Goal: Use online tool/utility: Utilize a website feature to perform a specific function

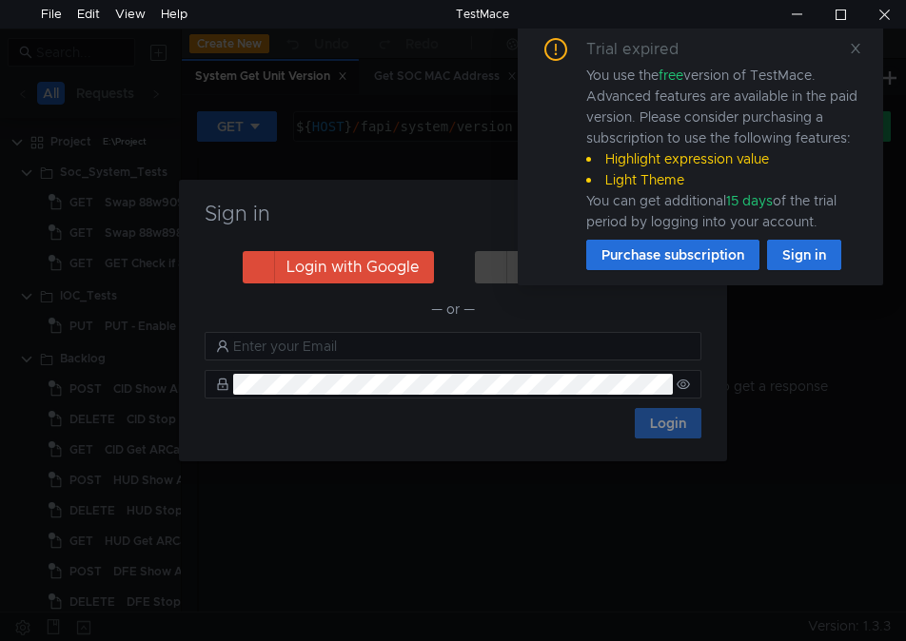
click at [864, 49] on div "Trial expired You use the free version of TestMace. Advanced features are avail…" at bounding box center [700, 154] width 365 height 263
click at [857, 52] on icon at bounding box center [855, 48] width 13 height 13
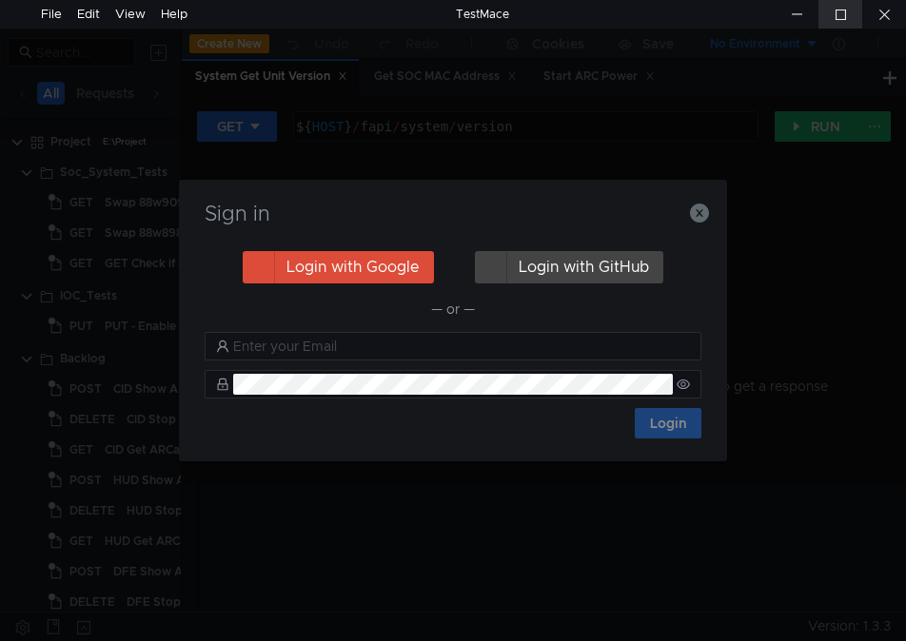
click at [844, 16] on div at bounding box center [840, 14] width 44 height 29
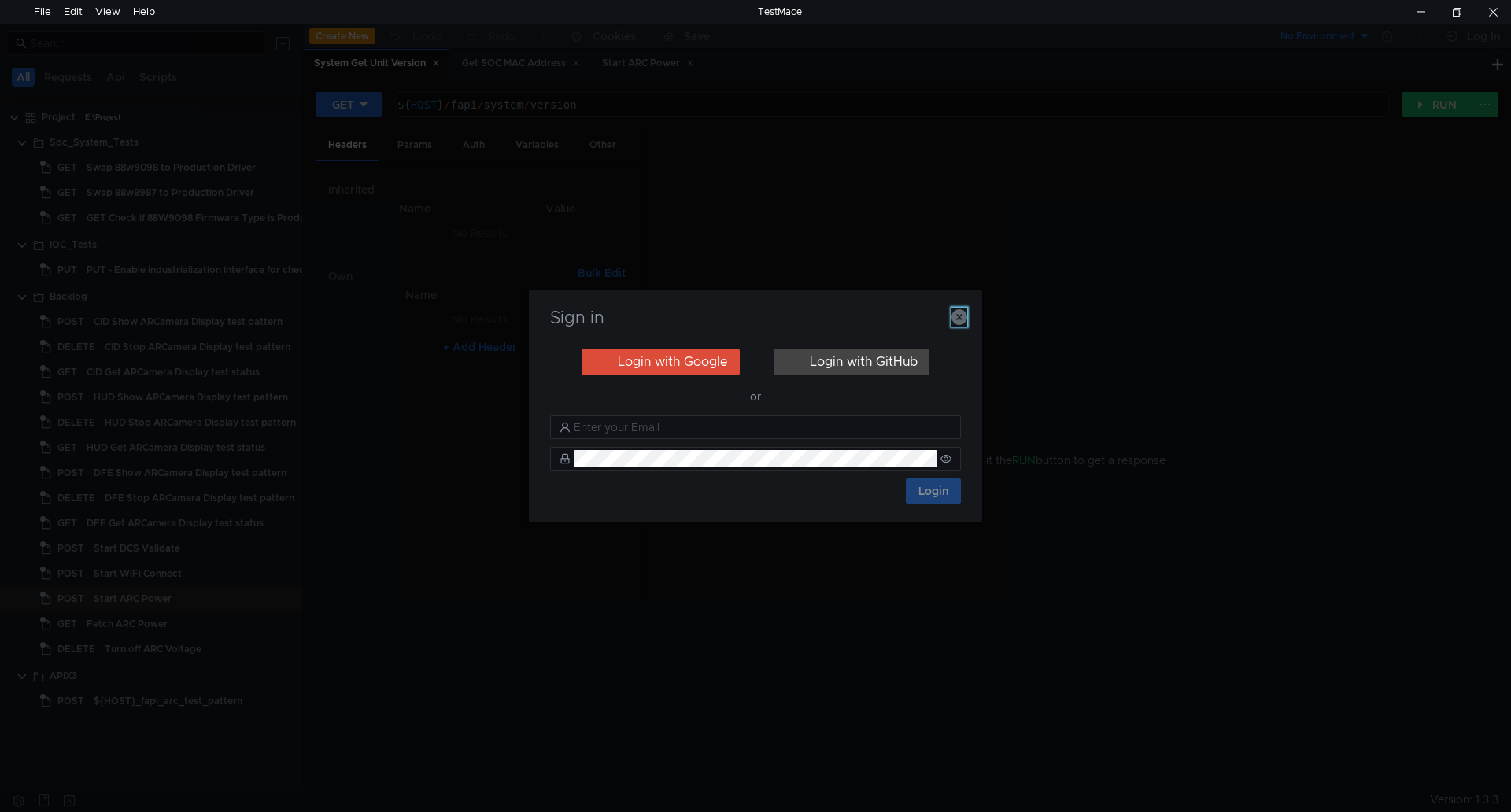
click at [748, 318] on icon "button" at bounding box center [959, 317] width 16 height 16
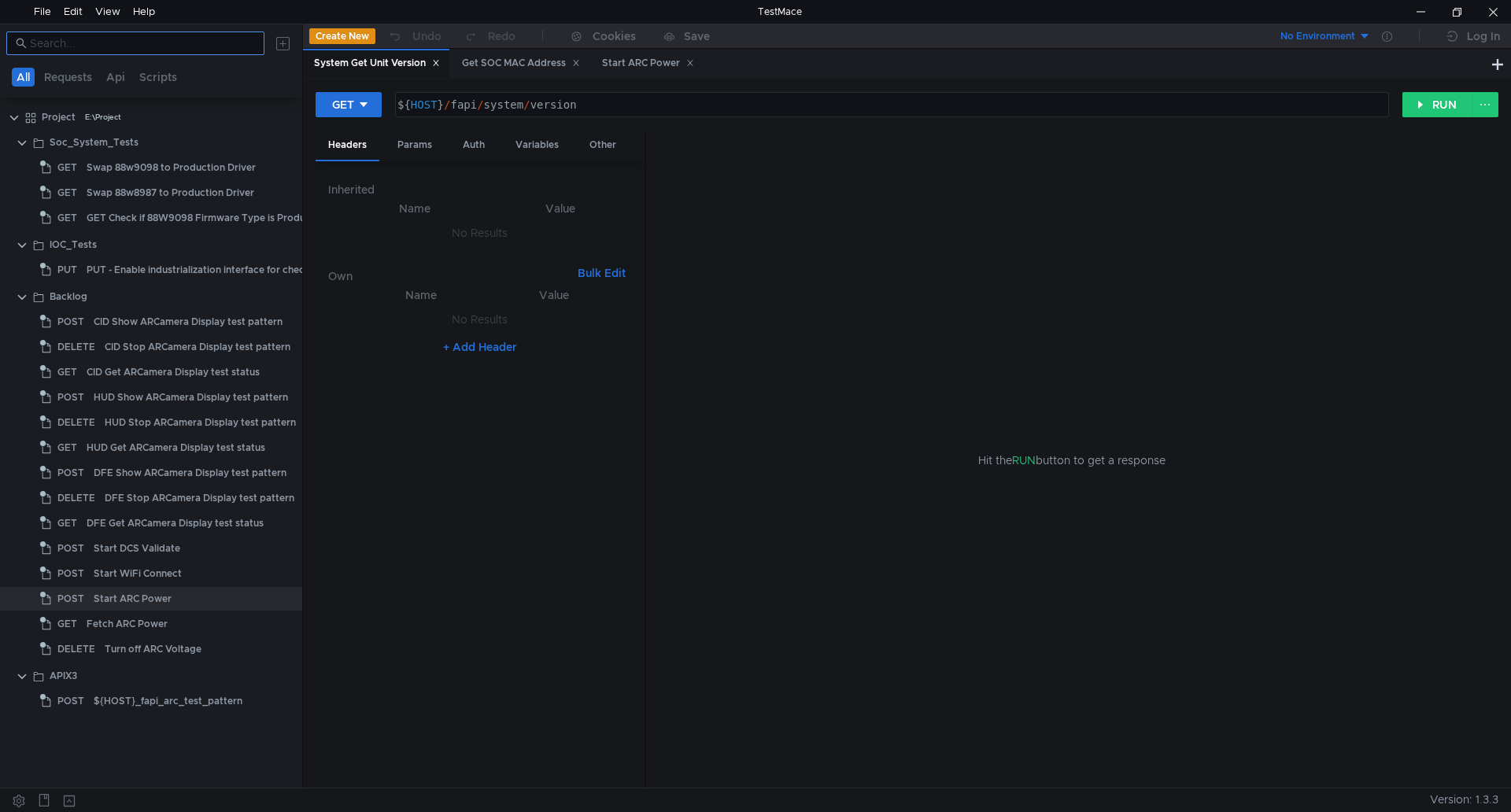
click at [176, 41] on input at bounding box center [142, 43] width 225 height 17
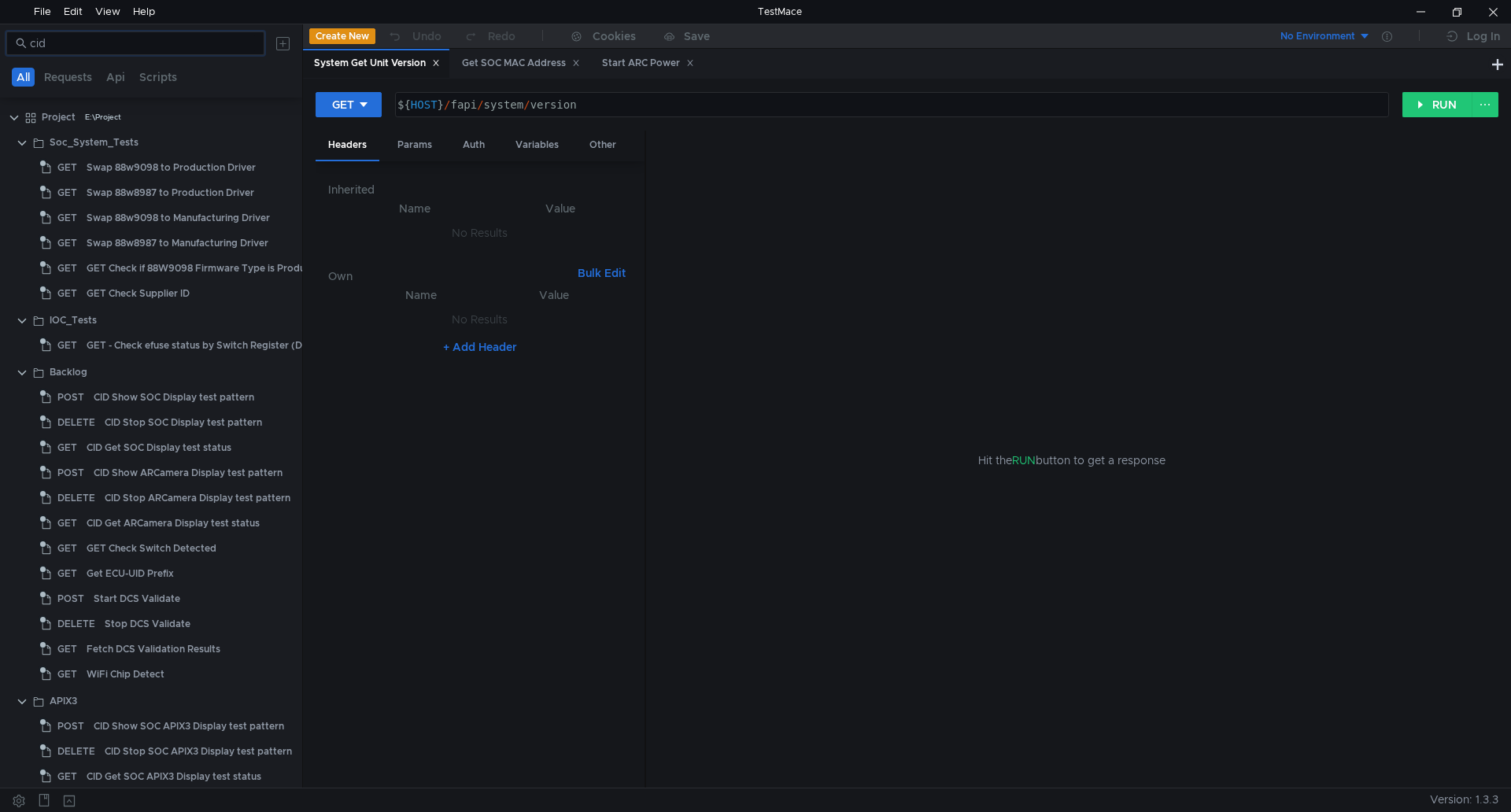
click at [400, 65] on div "System Get Unit Version" at bounding box center [377, 64] width 126 height 17
click at [748, 92] on button "RUN" at bounding box center [1437, 104] width 70 height 25
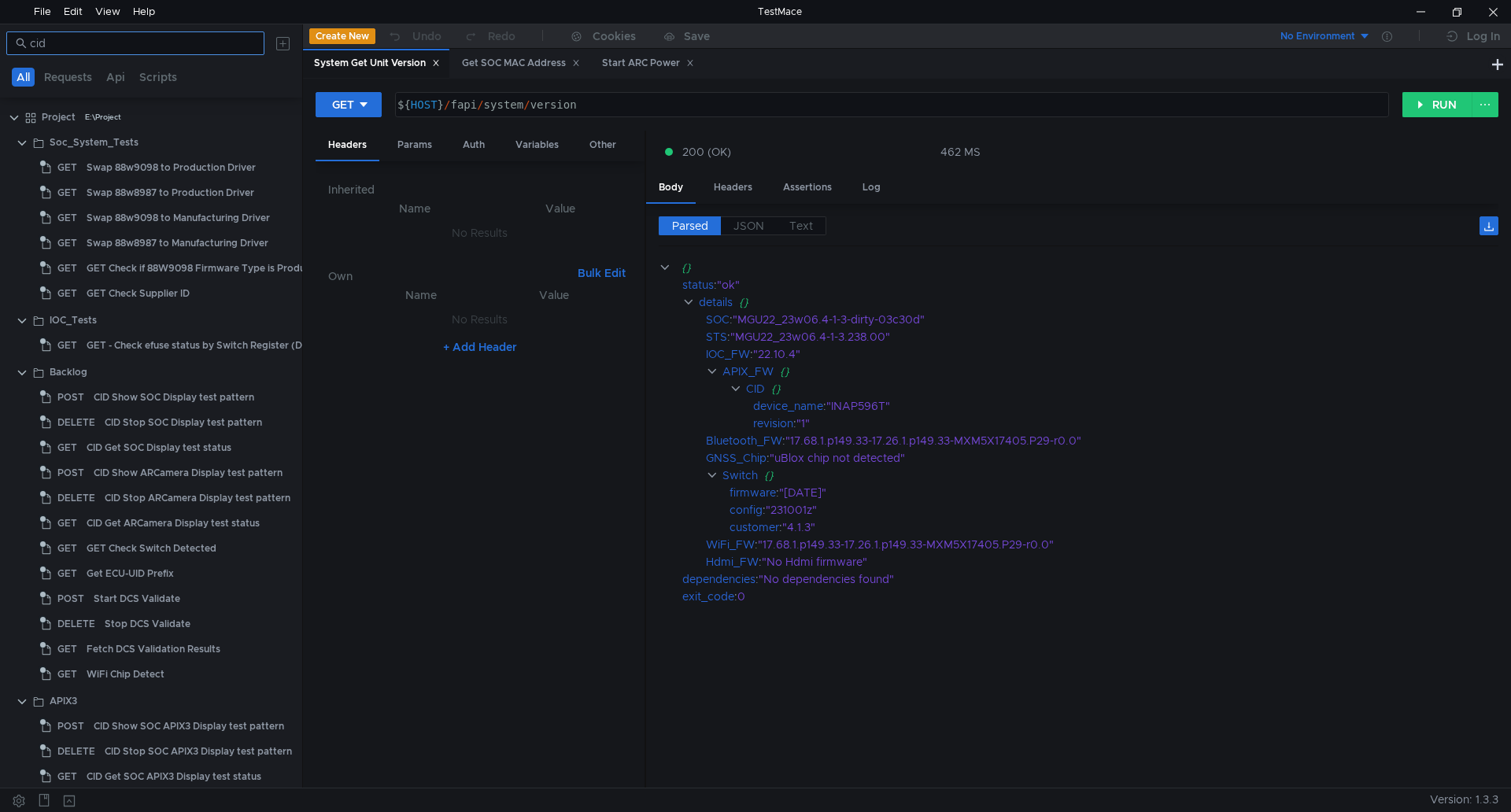
click at [105, 51] on input "cid" at bounding box center [142, 43] width 225 height 17
click at [117, 86] on button "Api" at bounding box center [116, 77] width 28 height 19
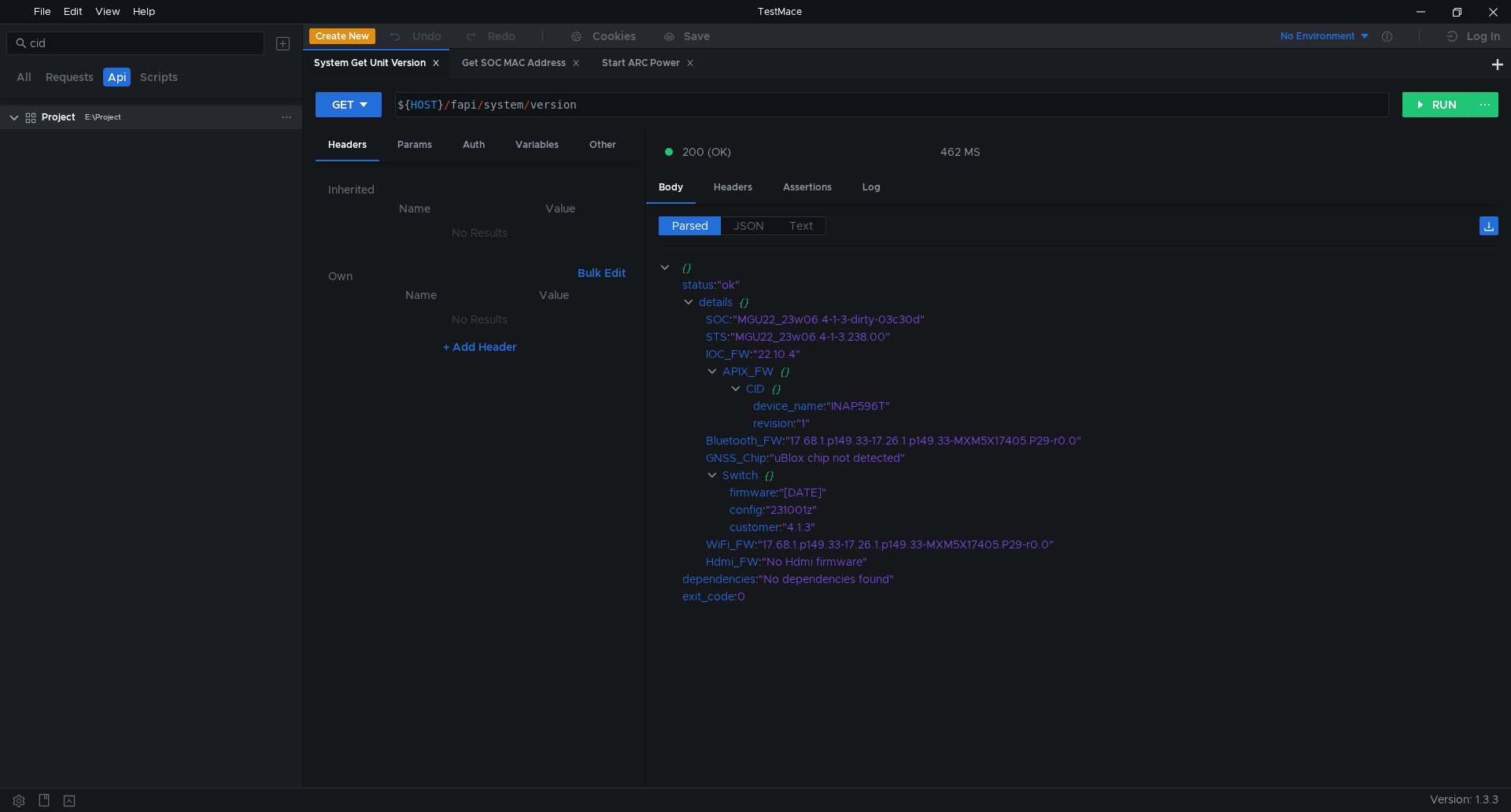
click at [16, 116] on clr-icon at bounding box center [14, 117] width 12 height 12
click at [27, 78] on button "All" at bounding box center [24, 77] width 25 height 19
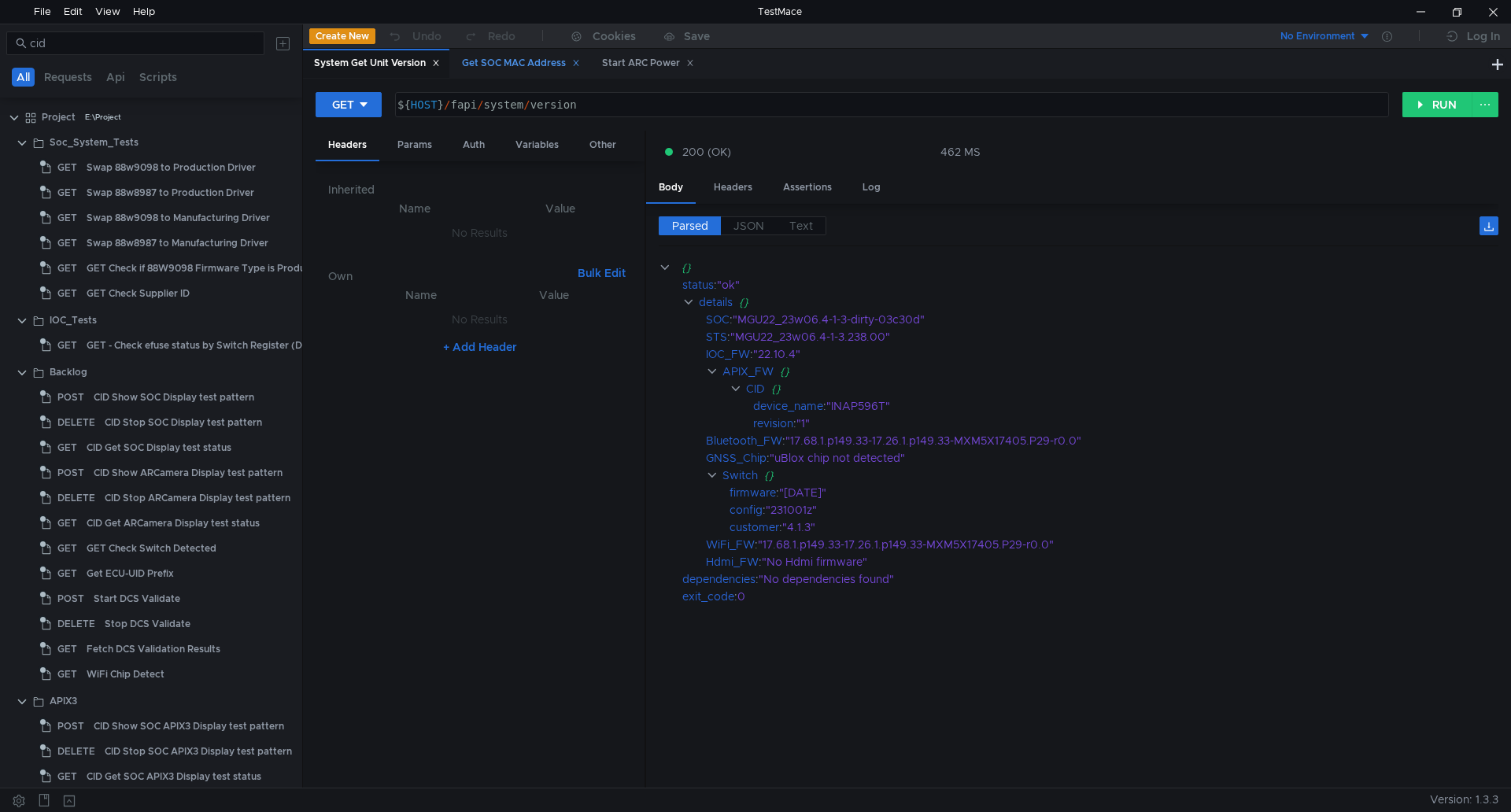
click at [579, 62] on icon at bounding box center [576, 63] width 6 height 6
click at [560, 62] on div "Start ARC Power" at bounding box center [507, 63] width 112 height 29
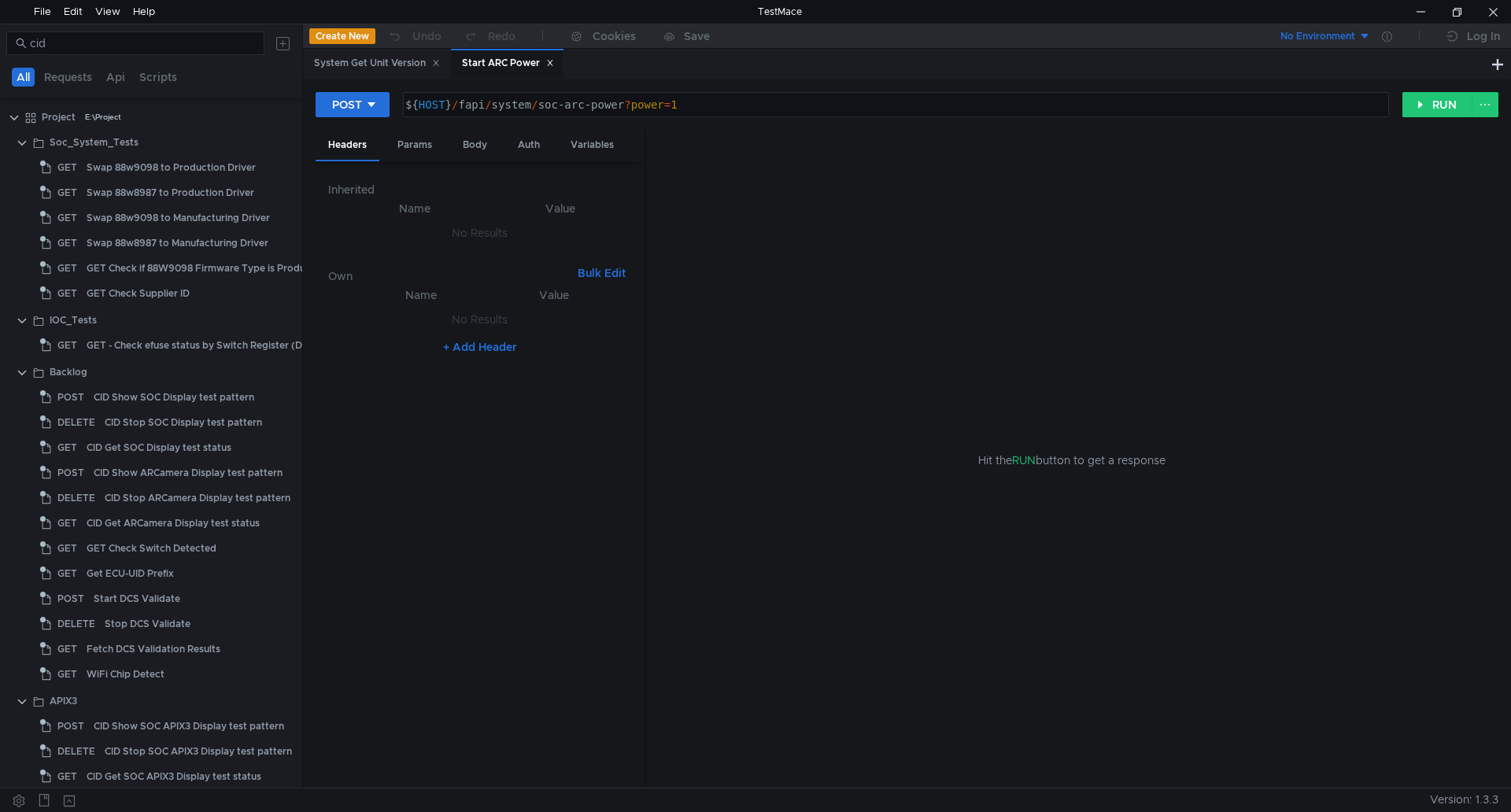
scroll to position [227, 0]
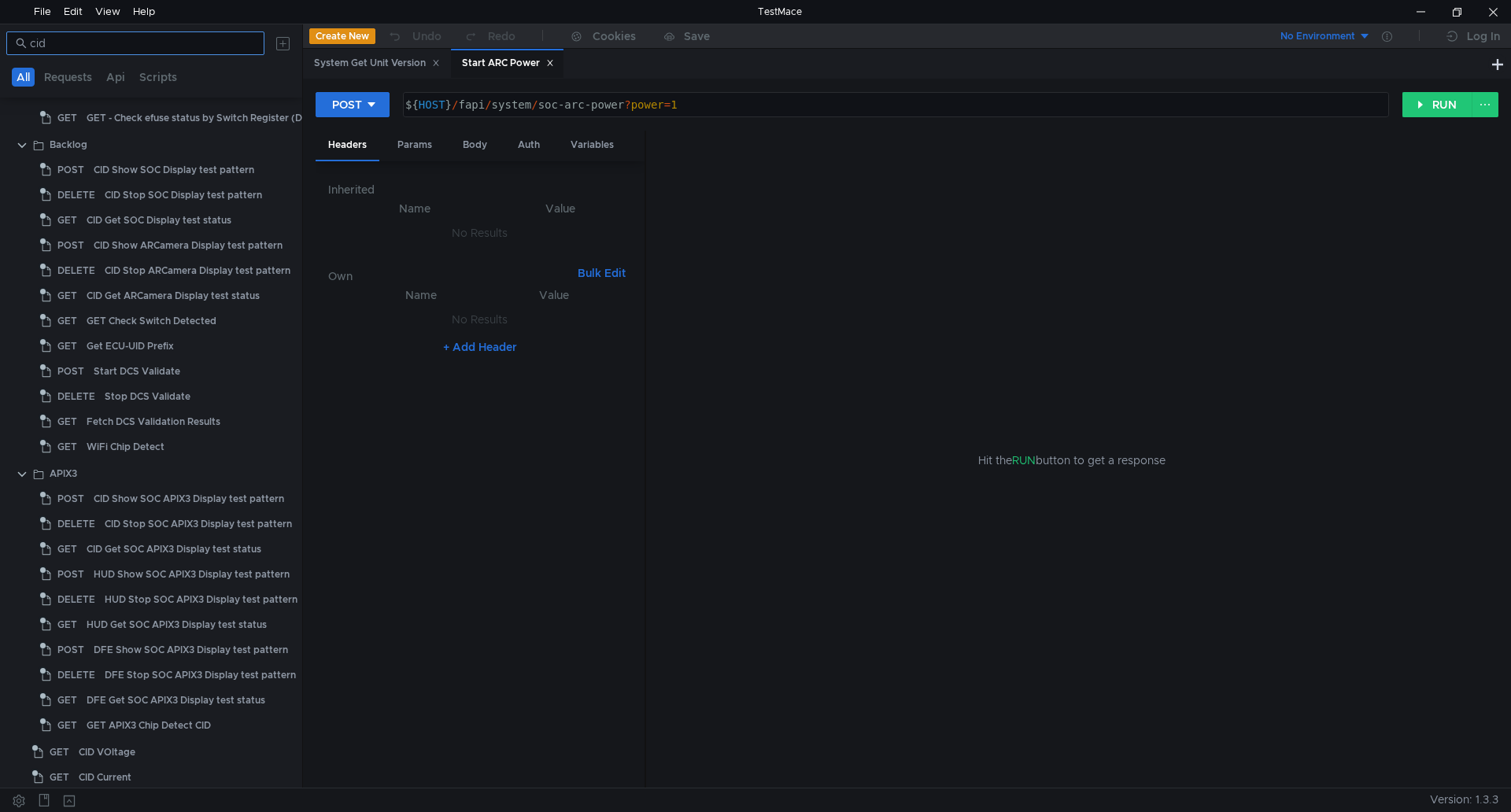
click at [165, 46] on input "cid" at bounding box center [142, 43] width 225 height 17
drag, startPoint x: 165, startPoint y: 45, endPoint x: -1, endPoint y: 17, distance: 168.3
click at [0, 17] on html "File Edit View Help TestMace cid All Requests Api Scripts Project E:\Project So…" at bounding box center [755, 406] width 1511 height 812
type input "cid"
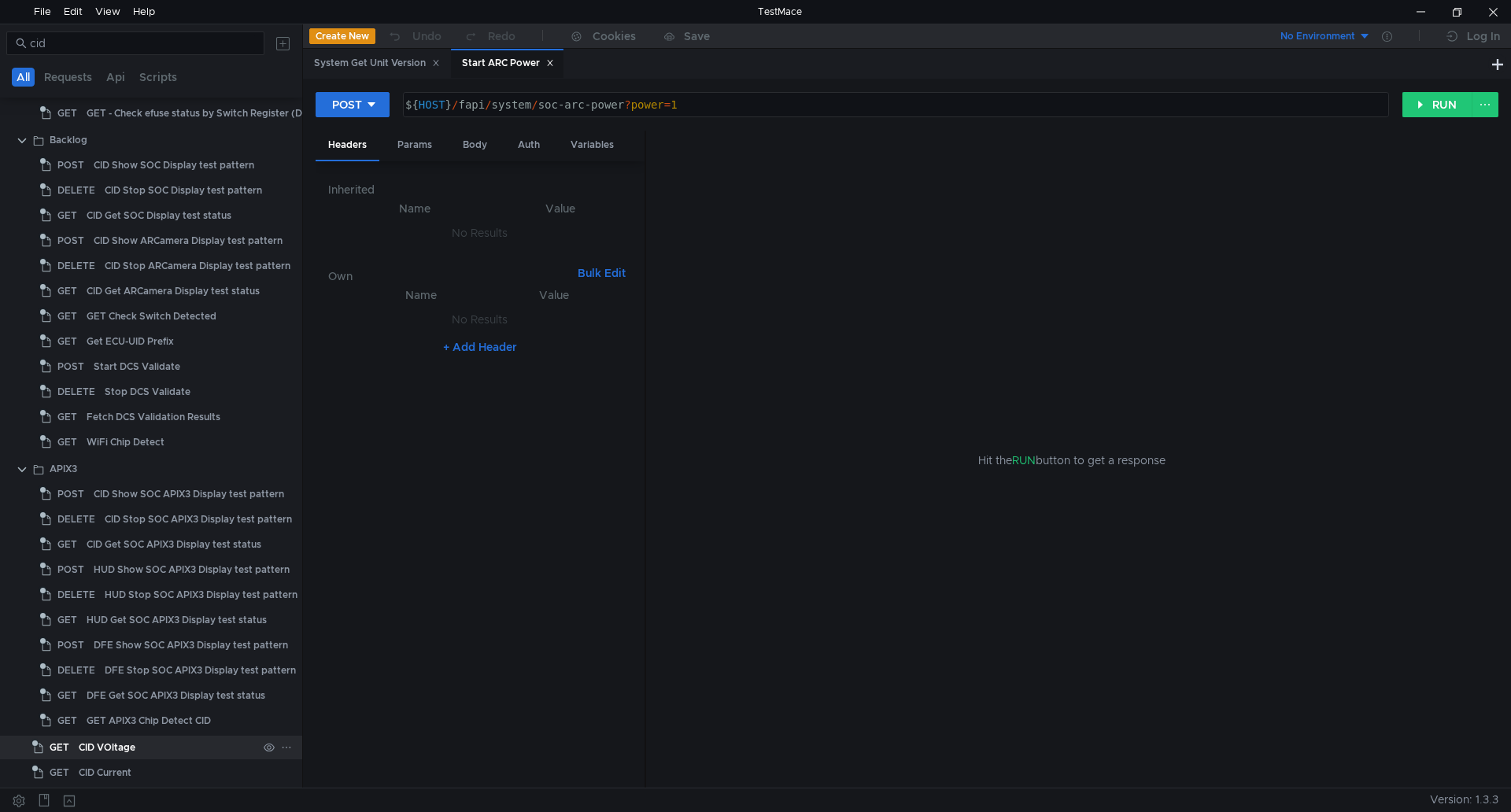
click at [117, 530] on div "CID VOltage" at bounding box center [107, 748] width 57 height 24
click at [748, 103] on button "RUN" at bounding box center [1437, 104] width 70 height 25
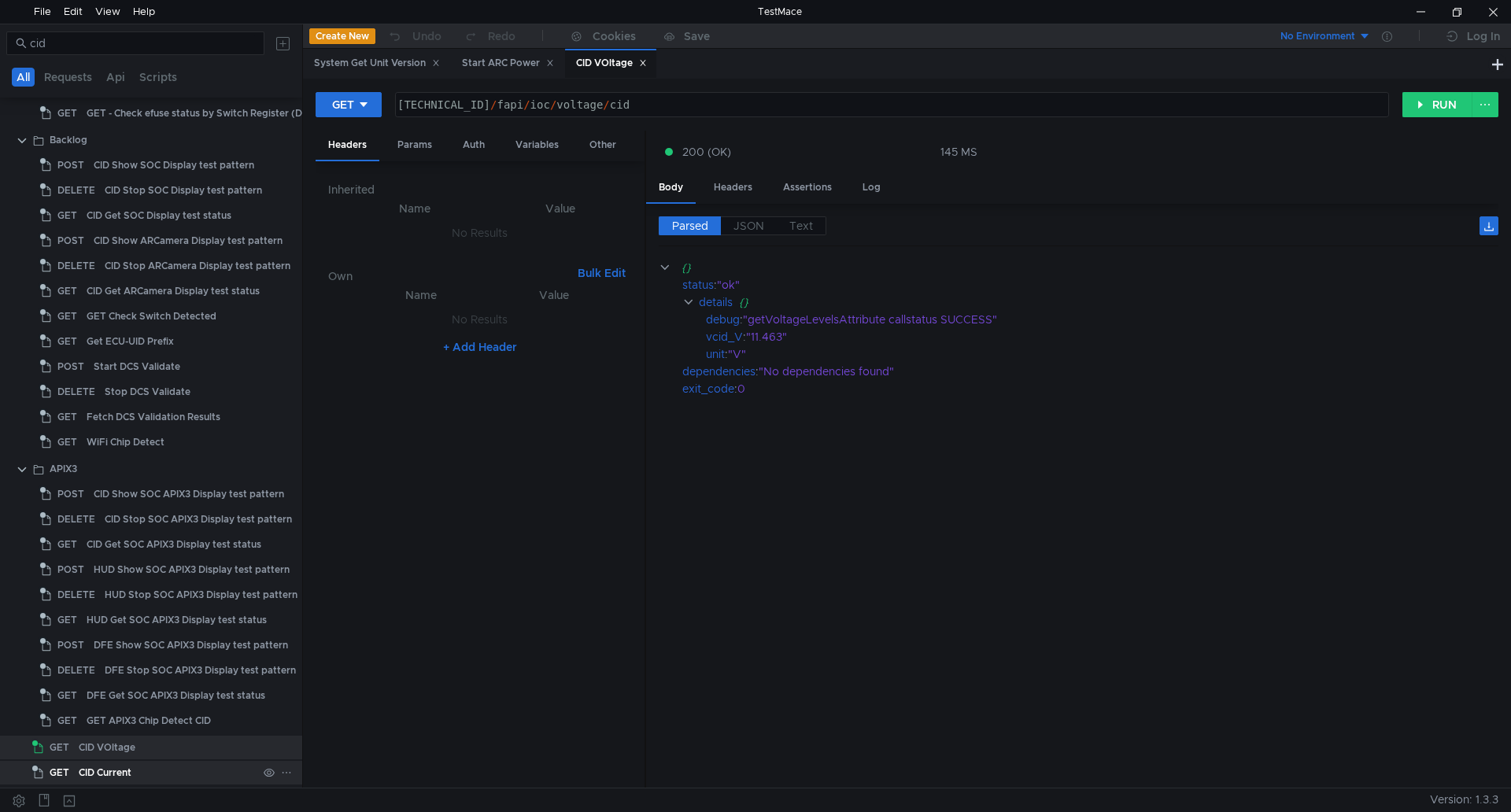
click at [123, 530] on div "CID Current" at bounding box center [105, 772] width 53 height 24
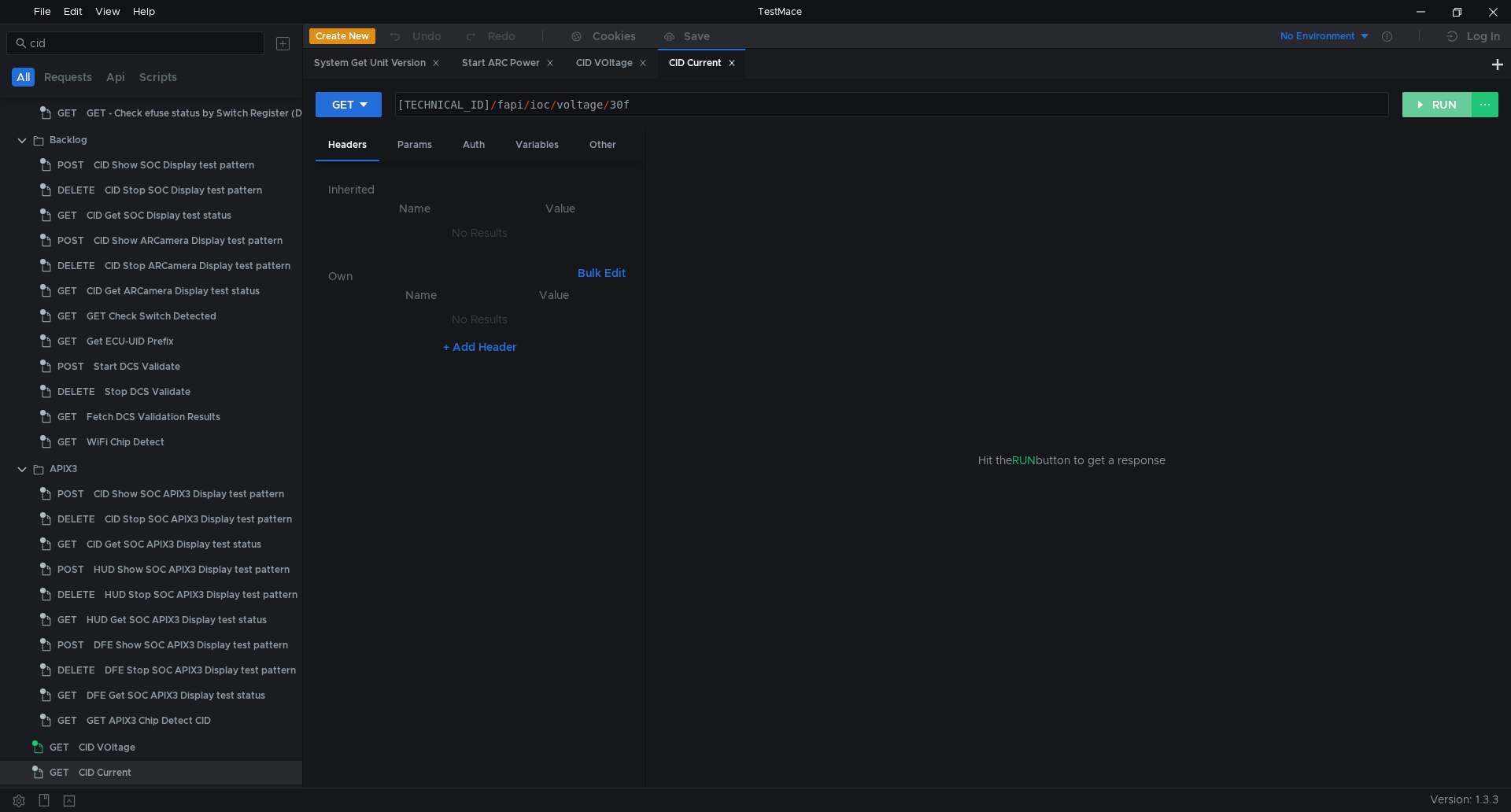
click at [748, 99] on button "RUN" at bounding box center [1437, 104] width 70 height 25
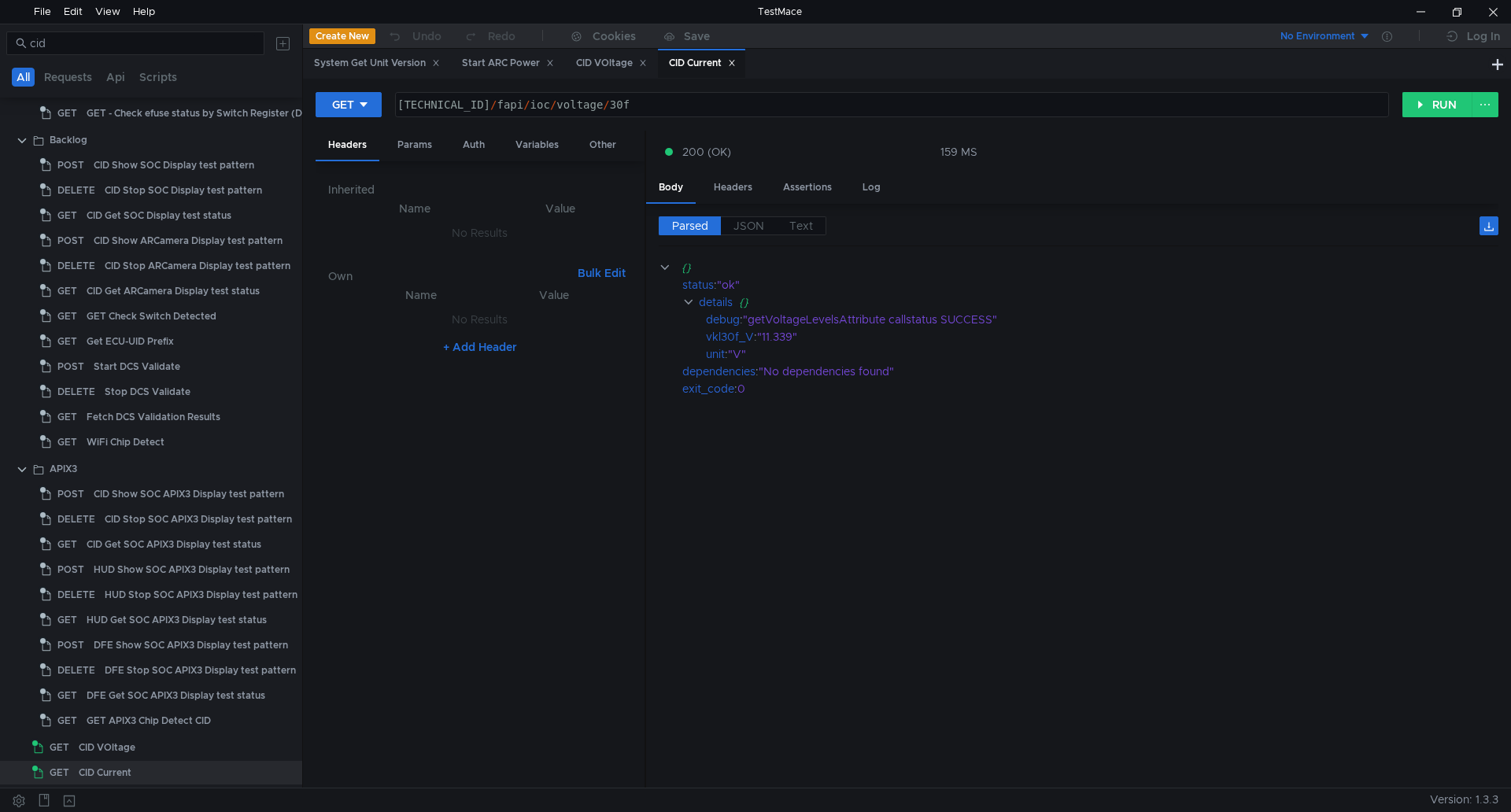
click at [678, 106] on div "[TECHNICAL_ID] / fapi / ioc / voltage / 30f" at bounding box center [891, 117] width 992 height 38
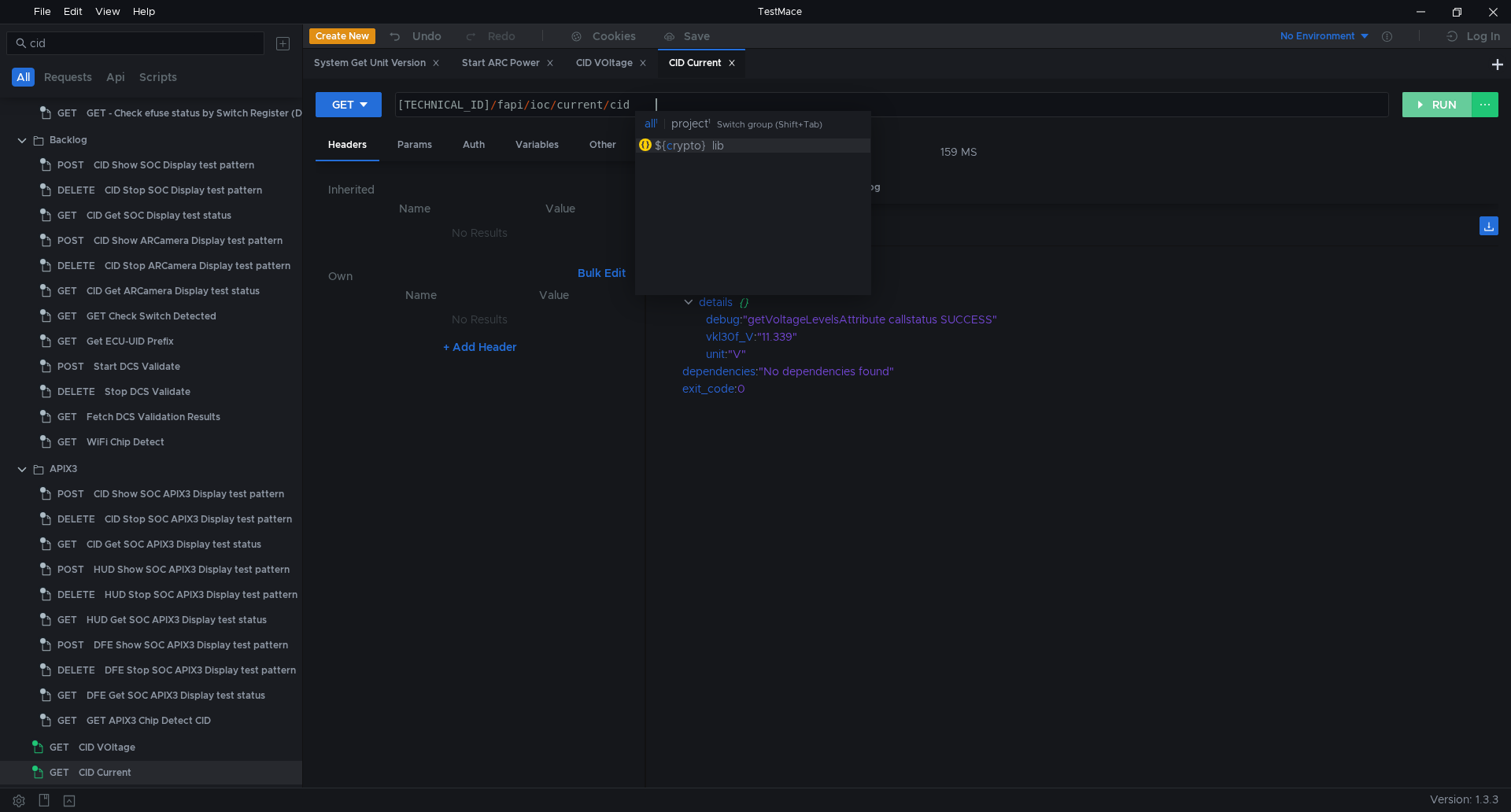
type textarea "[TECHNICAL_ID]/fapi/ioc/current/cid"
click at [748, 102] on button "RUN" at bounding box center [1437, 104] width 70 height 25
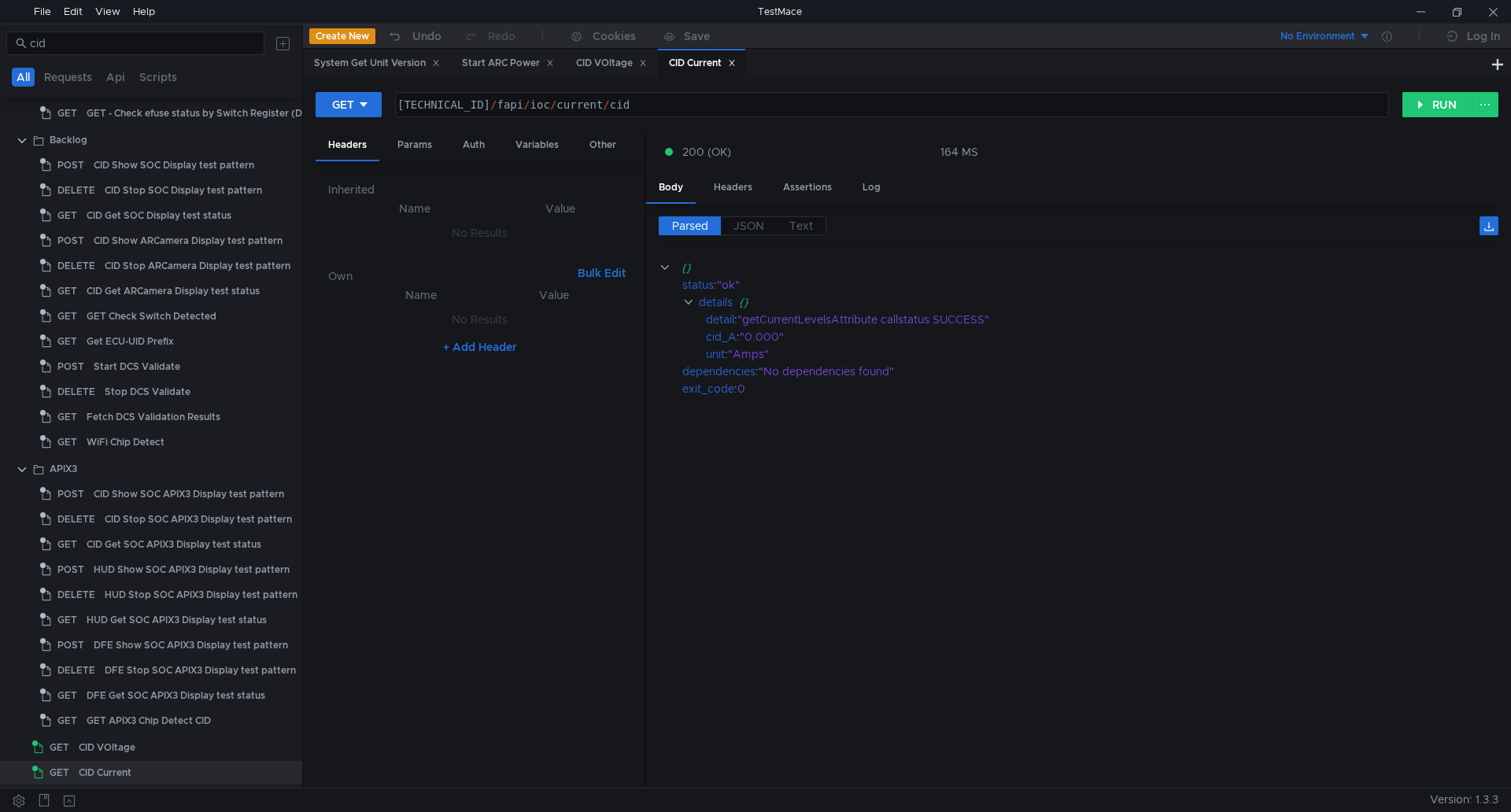
drag, startPoint x: 1032, startPoint y: 623, endPoint x: 1020, endPoint y: 626, distance: 12.4
click at [748, 530] on cdk-virtual-scroll-viewport "{} status : "ok" details {} detail : "getCurrentLevelsAttribute callstatus SUCC…" at bounding box center [1079, 517] width 840 height 517
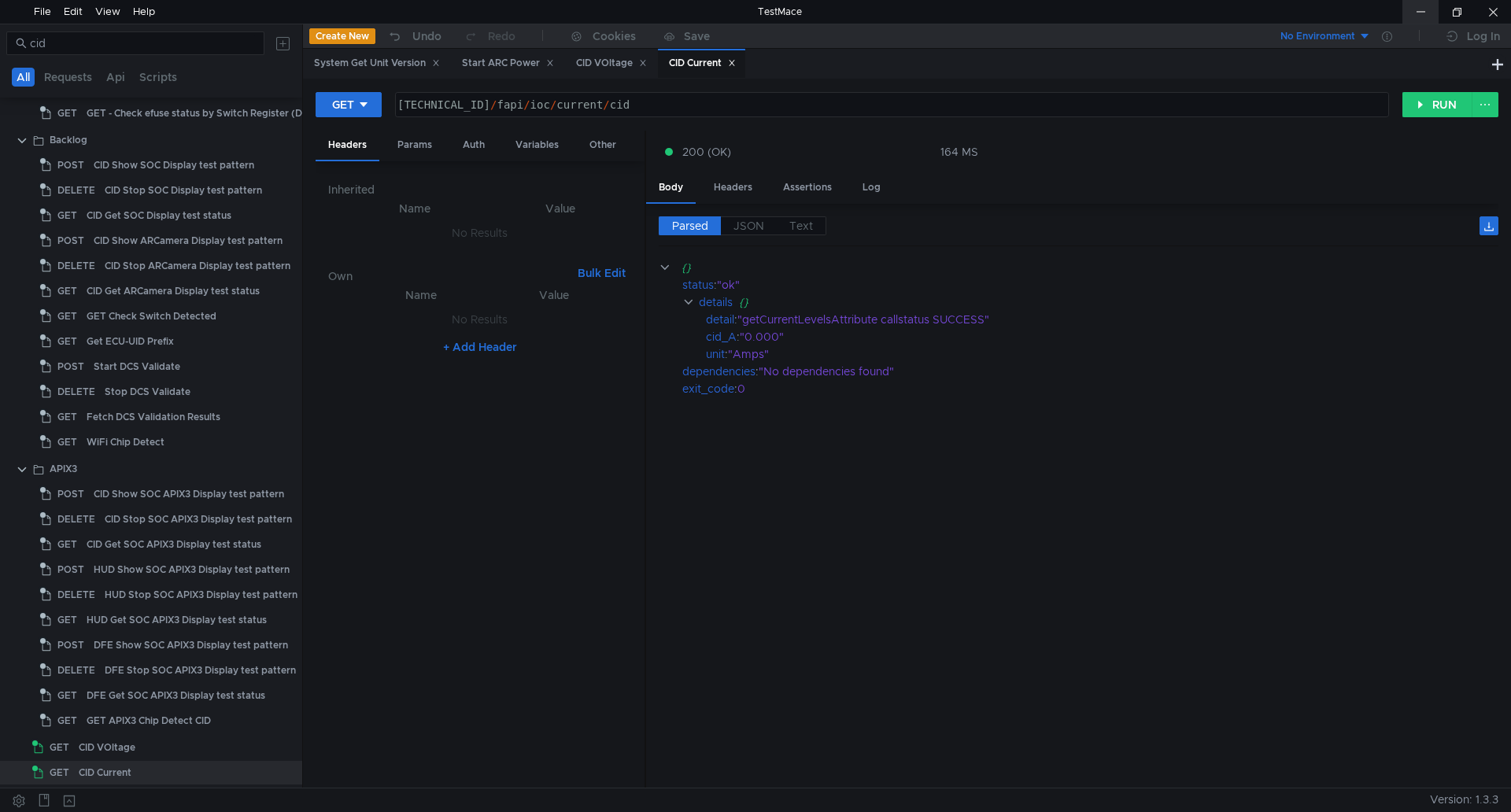
click at [748, 7] on div at bounding box center [1421, 12] width 36 height 24
